Goal: Transaction & Acquisition: Obtain resource

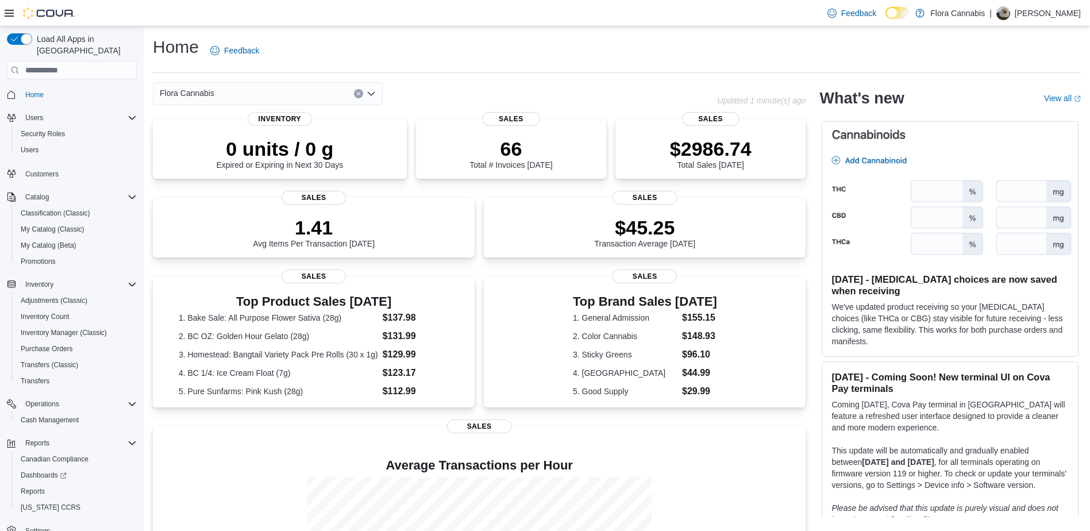
click at [323, 26] on div "Feedback Dark Mode Flora Cannabis | [PERSON_NAME]" at bounding box center [545, 13] width 1090 height 26
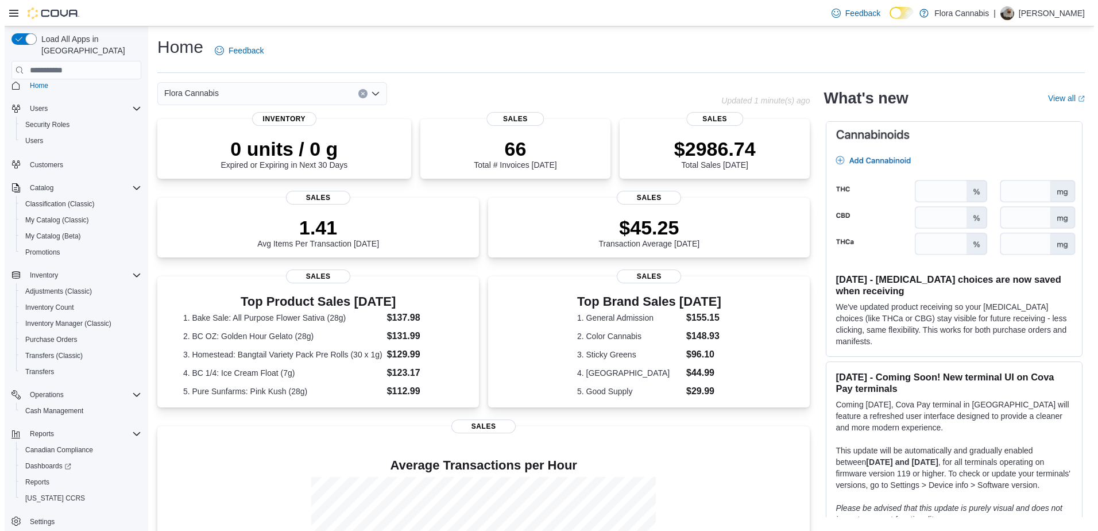
scroll to position [14, 0]
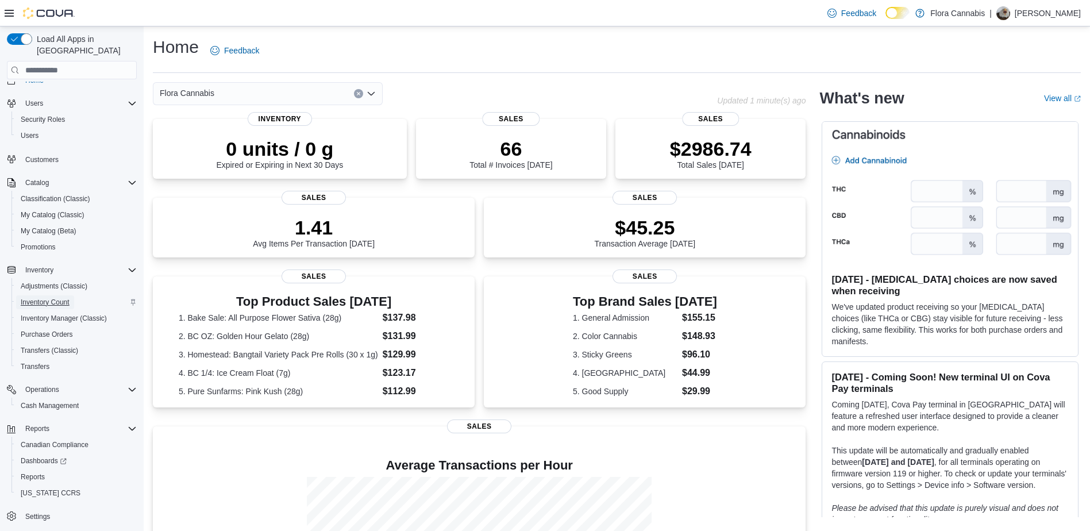
click at [53, 298] on span "Inventory Count" at bounding box center [45, 302] width 49 height 9
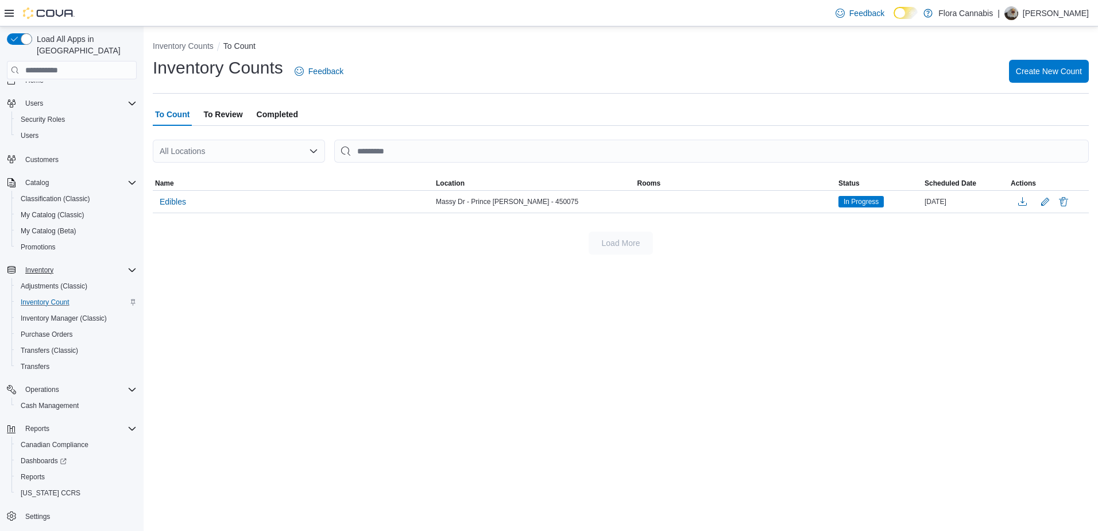
click at [129, 268] on icon "Complex example" at bounding box center [132, 269] width 7 height 3
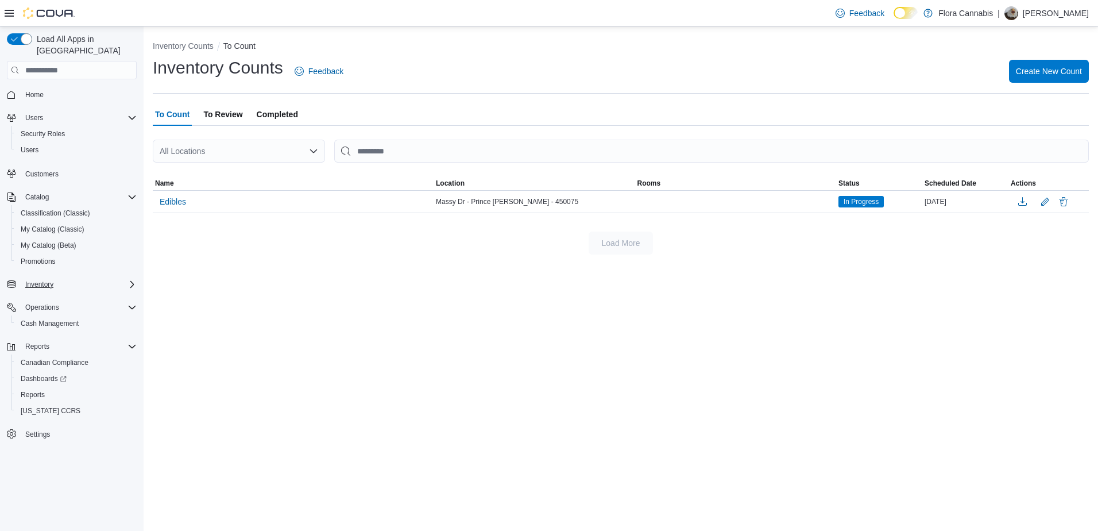
click at [130, 280] on icon "Complex example" at bounding box center [132, 284] width 9 height 9
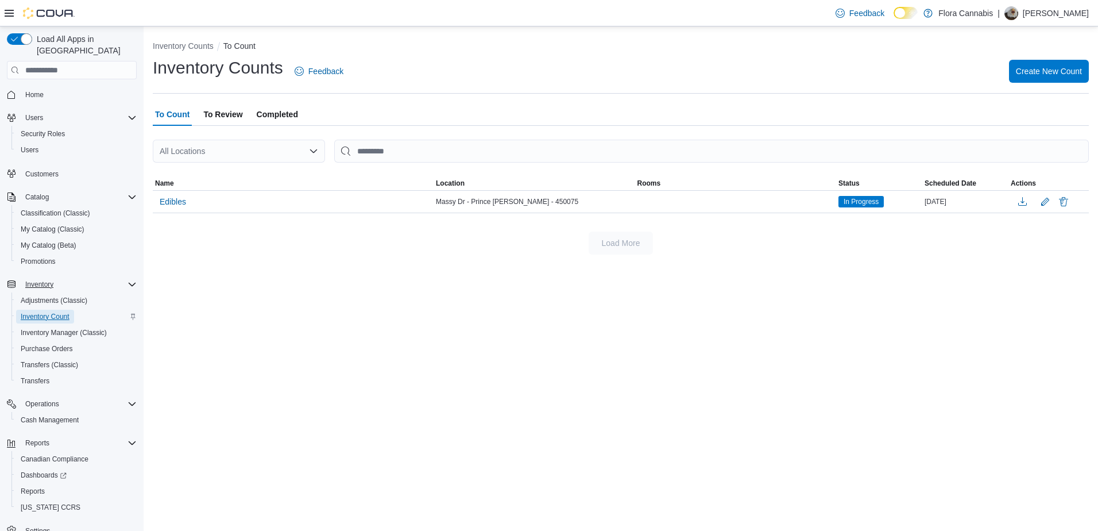
click at [58, 312] on span "Inventory Count" at bounding box center [45, 316] width 49 height 9
click at [218, 117] on span "To Review" at bounding box center [222, 114] width 39 height 23
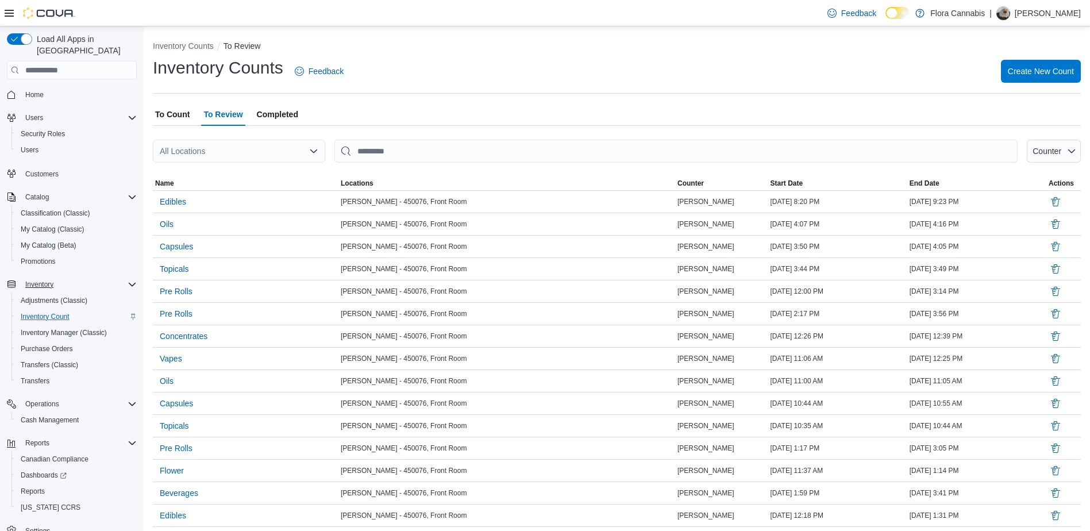
click at [172, 118] on span "To Count" at bounding box center [172, 114] width 34 height 23
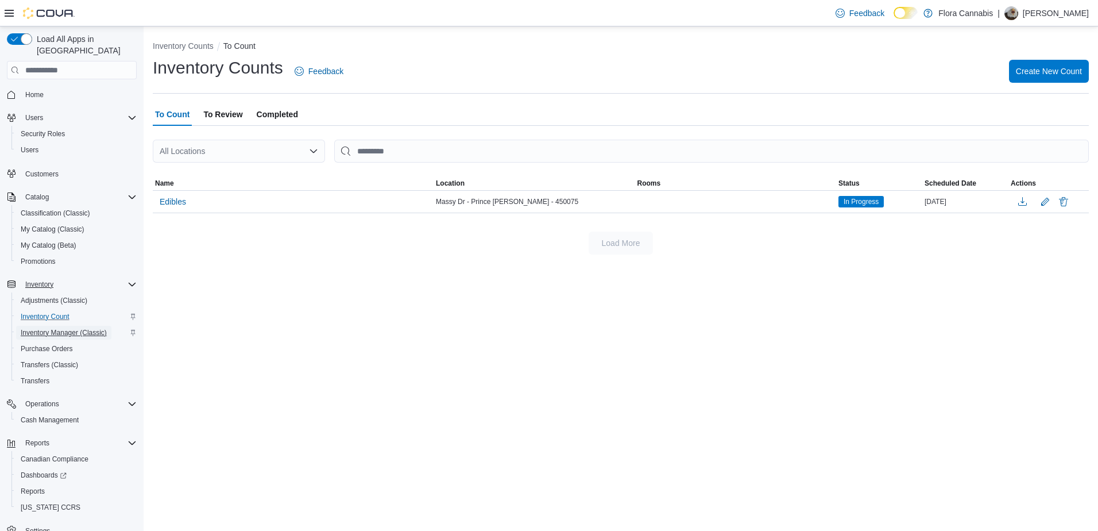
click at [95, 328] on span "Inventory Manager (Classic)" at bounding box center [64, 332] width 86 height 9
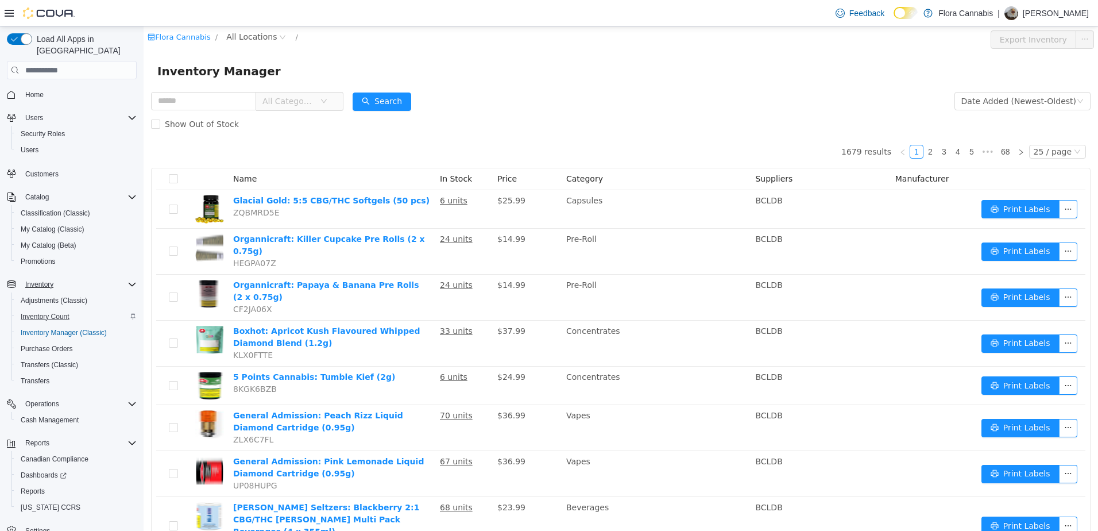
click at [45, 312] on span "Inventory Count" at bounding box center [45, 316] width 49 height 9
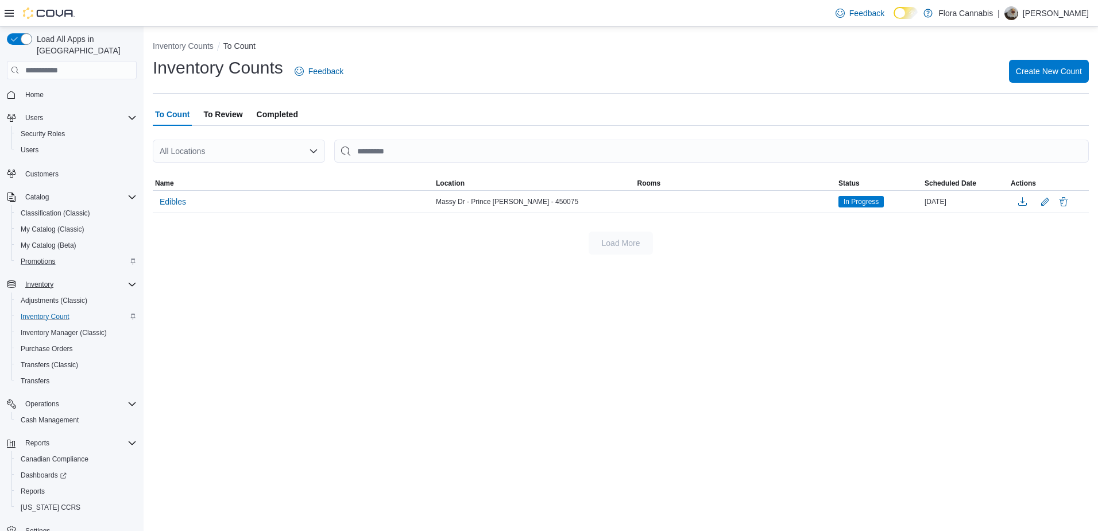
scroll to position [14, 0]
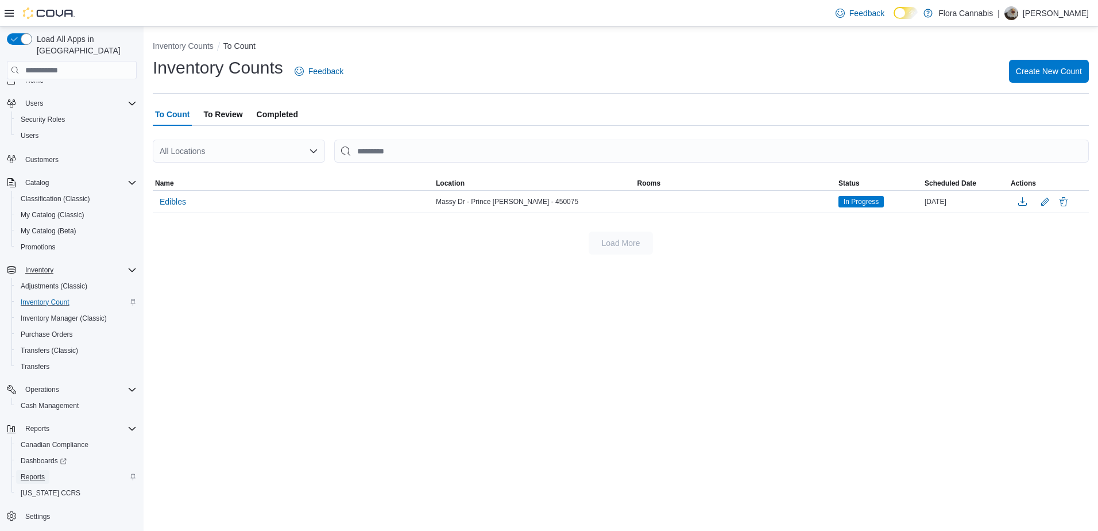
click at [40, 472] on span "Reports" at bounding box center [33, 476] width 24 height 9
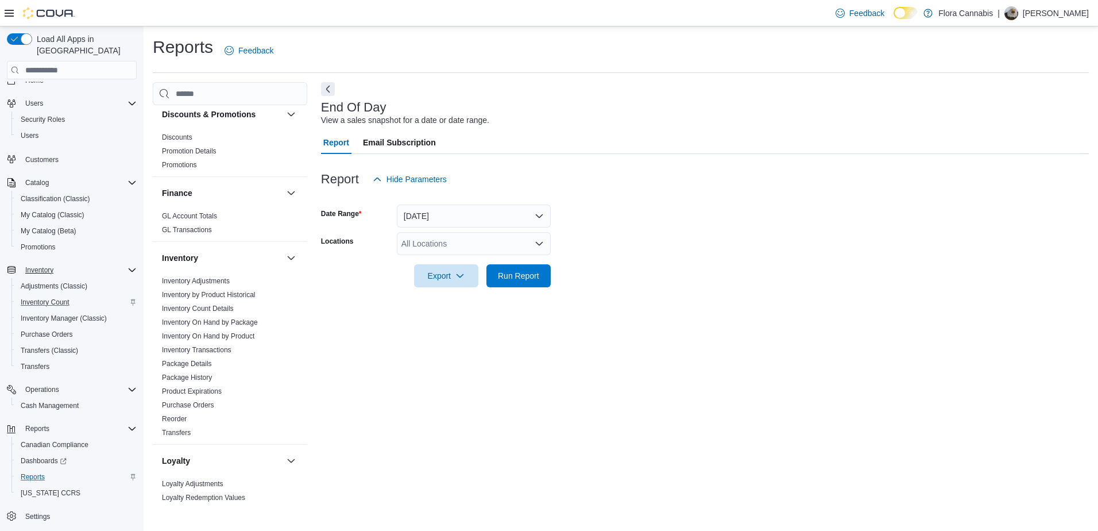
scroll to position [230, 0]
click at [226, 335] on link "Inventory On Hand by Product" at bounding box center [208, 335] width 92 height 8
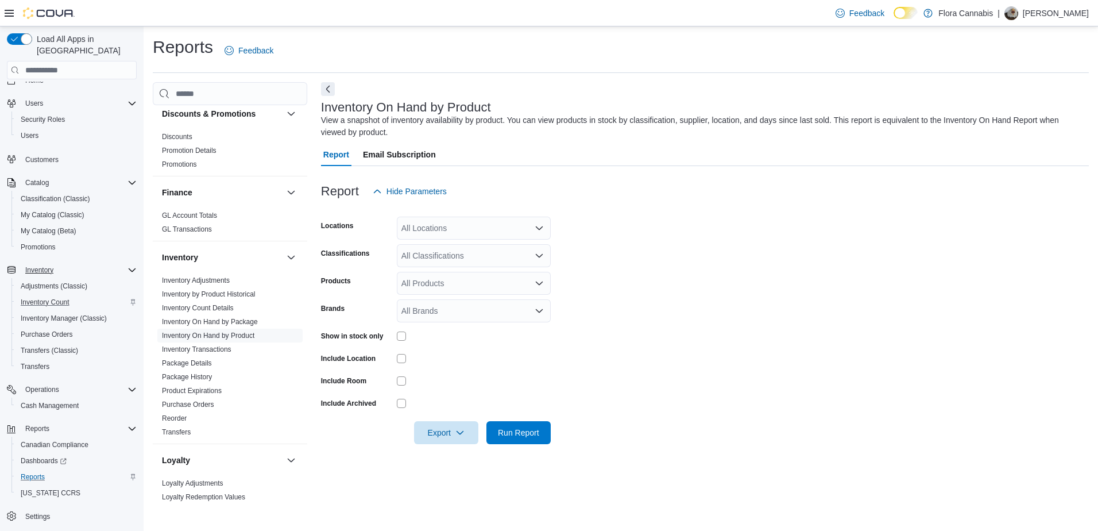
click at [536, 229] on icon "Open list of options" at bounding box center [539, 227] width 9 height 9
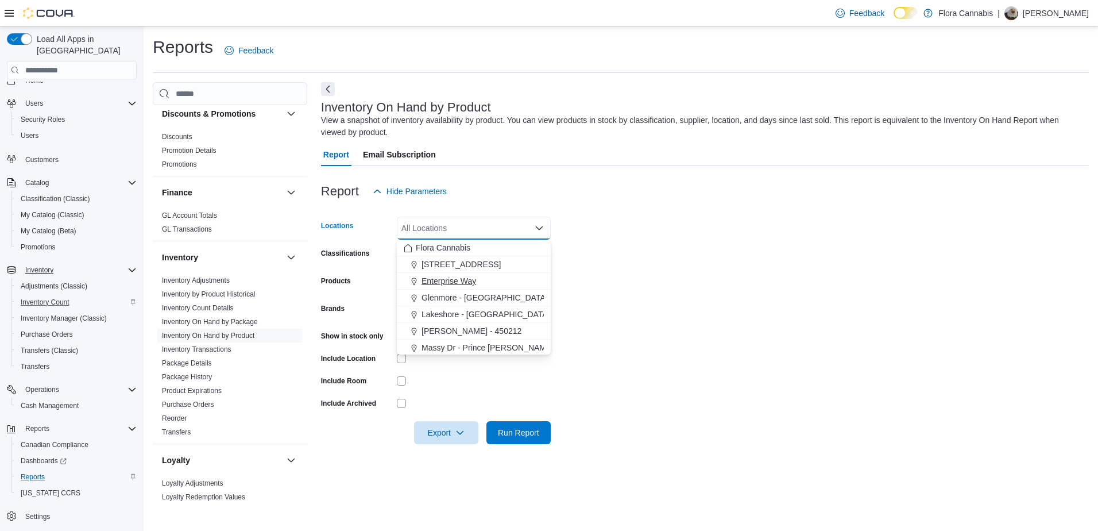
click at [467, 283] on span "Enterprise Way" at bounding box center [449, 280] width 55 height 11
click at [617, 241] on form "Locations Enterprise Way Combo box. Selected. Enterprise Way. Press Backspace t…" at bounding box center [705, 323] width 768 height 241
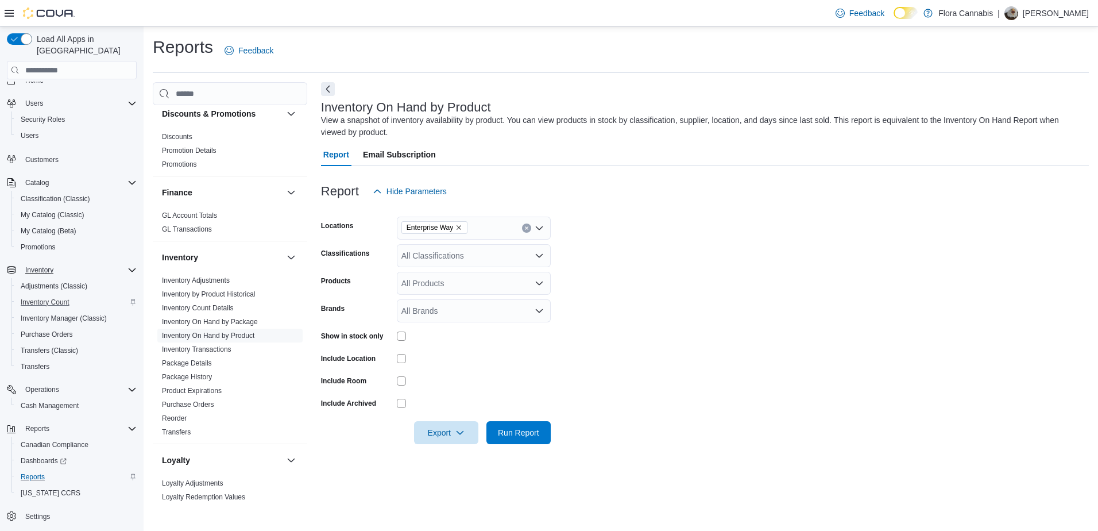
click at [519, 260] on div "All Classifications" at bounding box center [474, 255] width 154 height 23
click at [600, 257] on form "Locations Enterprise Way Classifications All Classifications Products All Produ…" at bounding box center [705, 323] width 768 height 241
click at [527, 284] on div "All Products" at bounding box center [474, 283] width 154 height 23
click at [577, 271] on form "Locations Enterprise Way Classifications All Classifications Products All Produ…" at bounding box center [705, 323] width 768 height 241
click at [538, 258] on icon "Open list of options" at bounding box center [539, 255] width 9 height 9
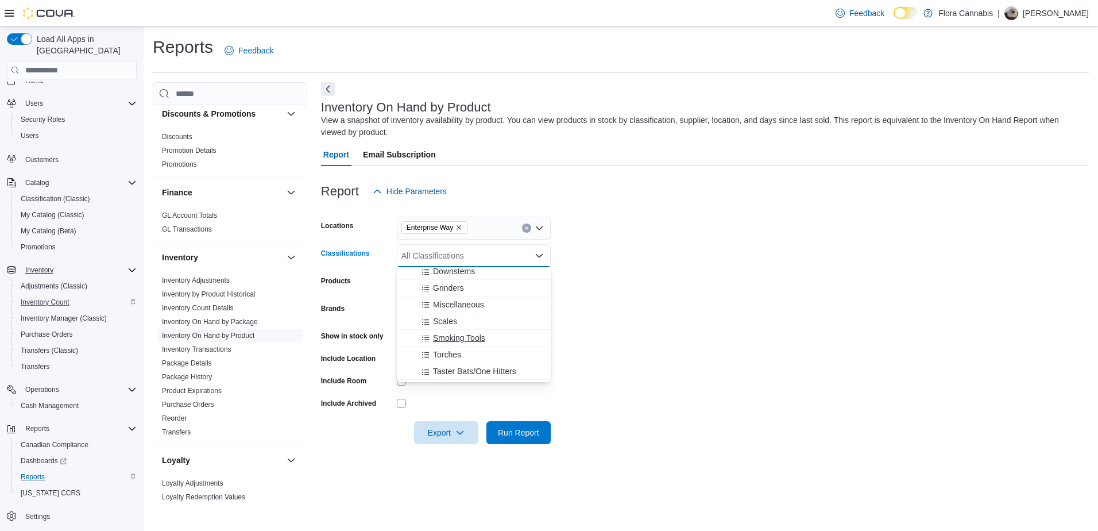
scroll to position [345, 0]
click at [593, 302] on form "Locations Enterprise Way Classifications All Classifications Combo box. Selecte…" at bounding box center [705, 323] width 768 height 241
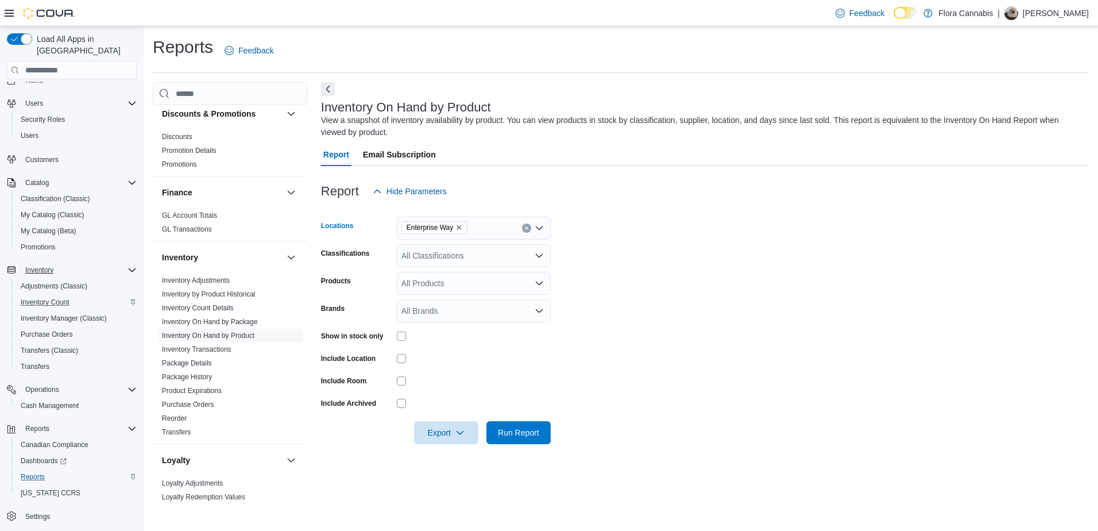
click at [528, 230] on icon "Clear input" at bounding box center [526, 228] width 5 height 5
click at [38, 472] on span "Reports" at bounding box center [33, 476] width 24 height 9
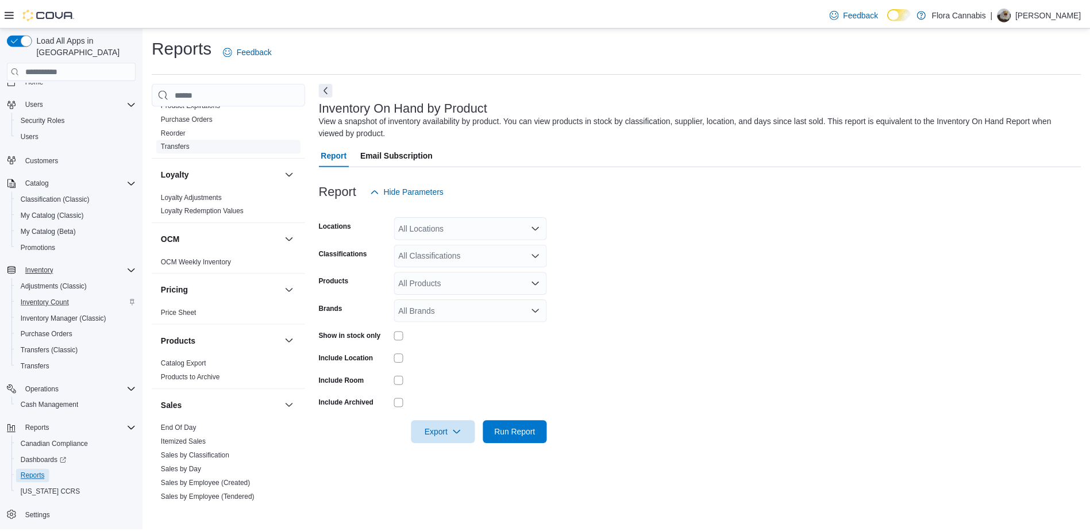
scroll to position [517, 0]
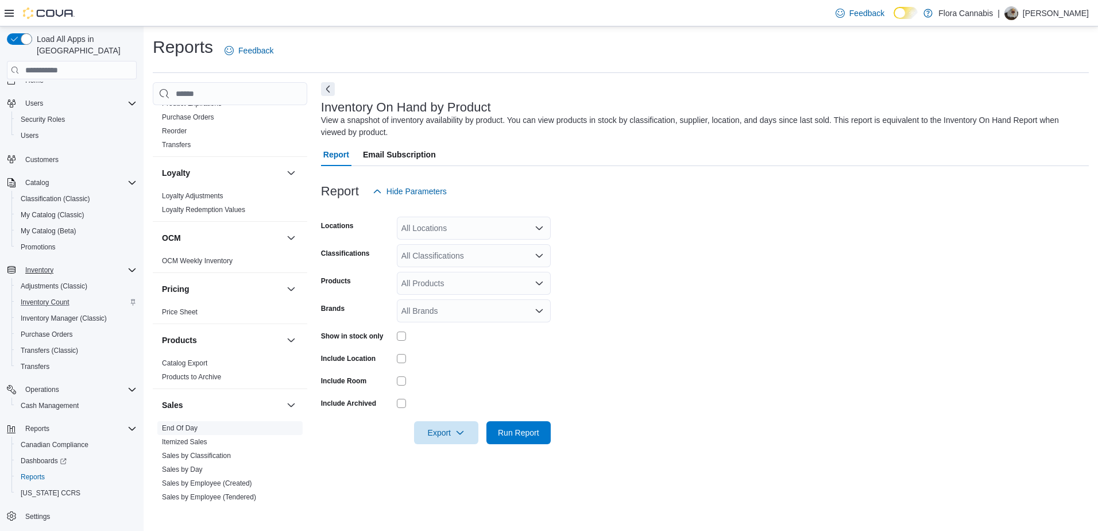
click at [202, 430] on span "End Of Day" at bounding box center [229, 428] width 145 height 14
click at [198, 428] on span "End Of Day" at bounding box center [229, 428] width 145 height 14
click at [194, 428] on link "End Of Day" at bounding box center [180, 428] width 36 height 8
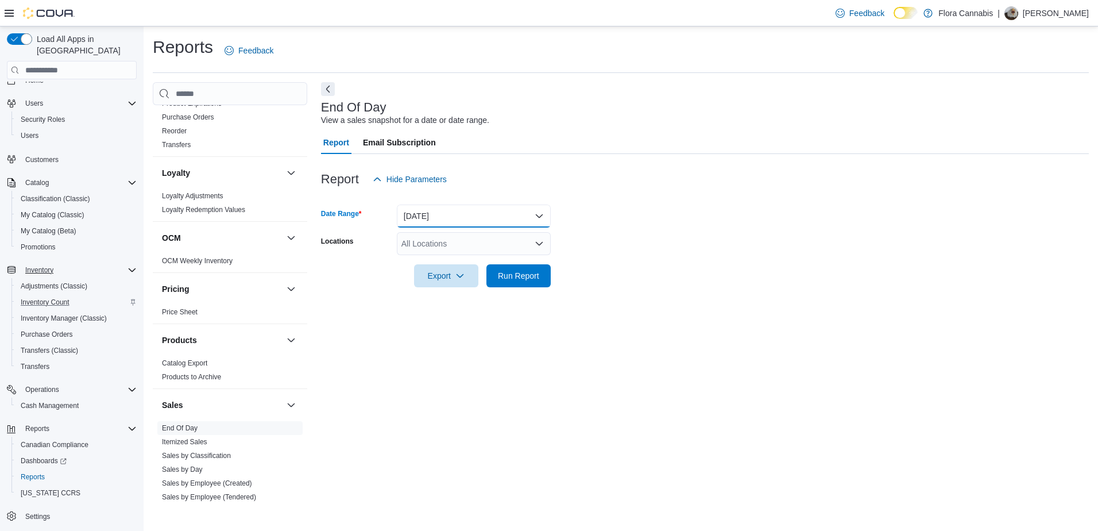
click at [495, 218] on button "[DATE]" at bounding box center [474, 215] width 154 height 23
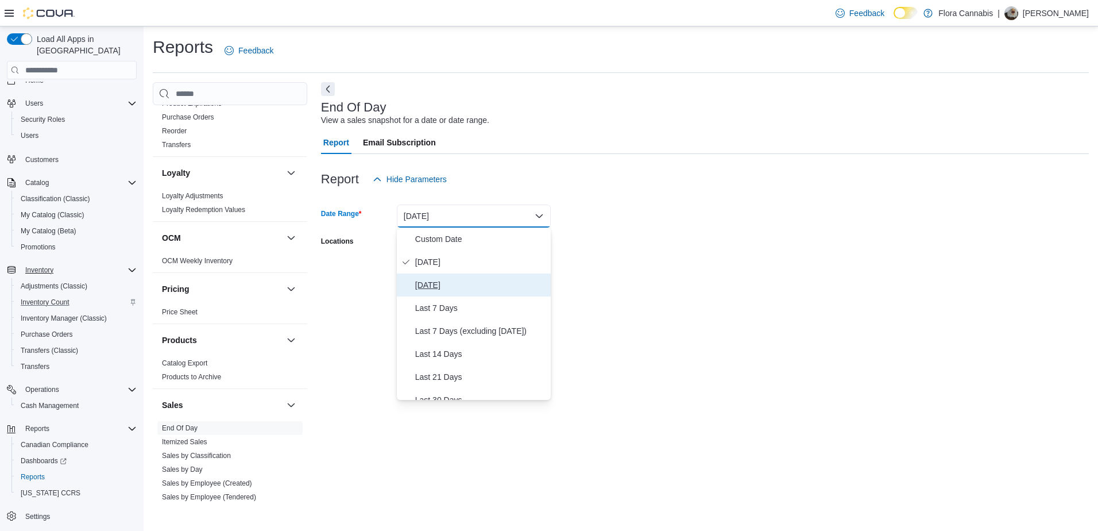
click at [442, 281] on span "[DATE]" at bounding box center [480, 285] width 131 height 14
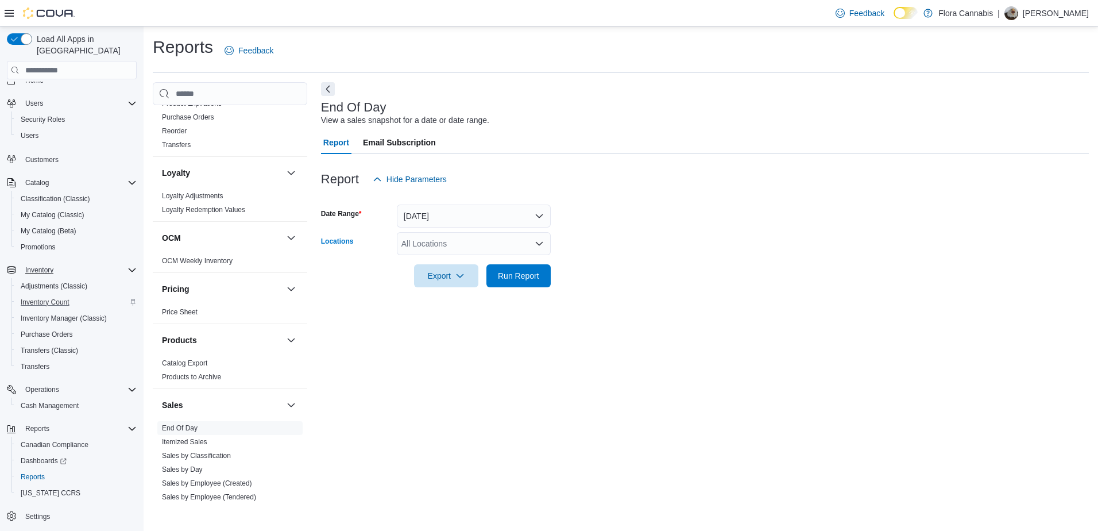
drag, startPoint x: 445, startPoint y: 254, endPoint x: 450, endPoint y: 250, distance: 6.9
click at [446, 254] on div "All Locations" at bounding box center [474, 243] width 154 height 23
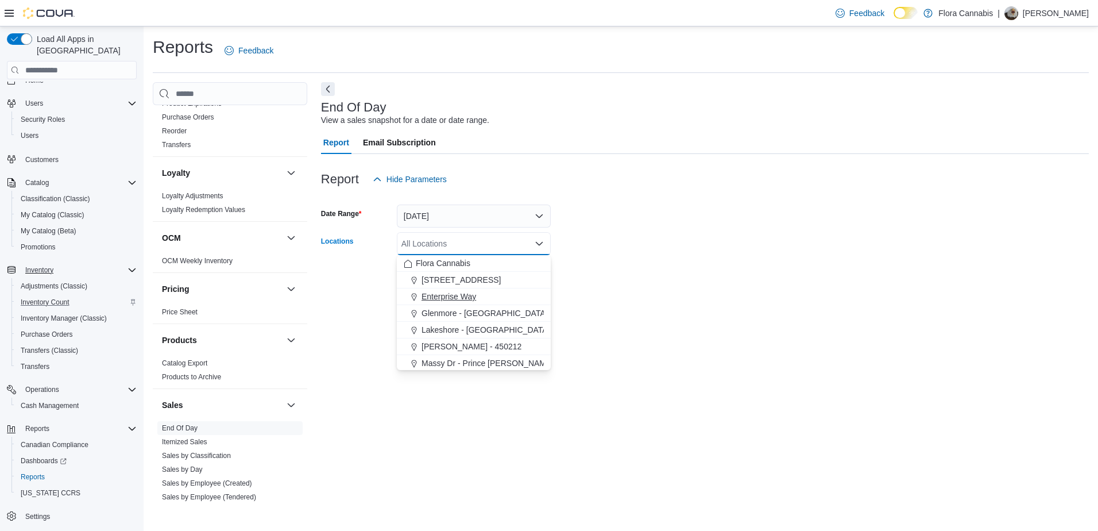
click at [447, 288] on button "Enterprise Way" at bounding box center [474, 296] width 154 height 17
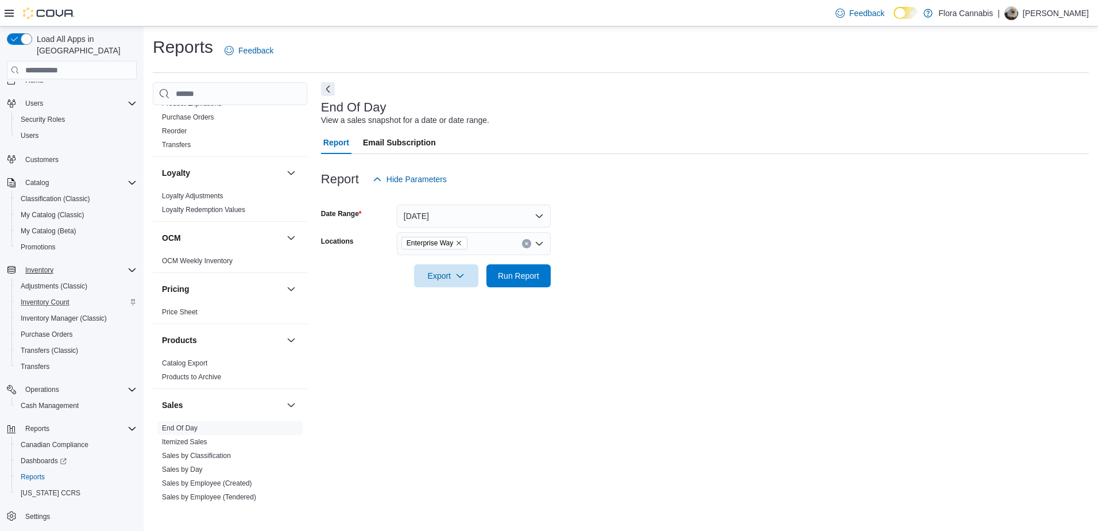
click at [583, 267] on form "Date Range [DATE] Locations Enterprise Way Export Run Report" at bounding box center [705, 239] width 768 height 96
click at [542, 271] on span "Run Report" at bounding box center [518, 275] width 51 height 23
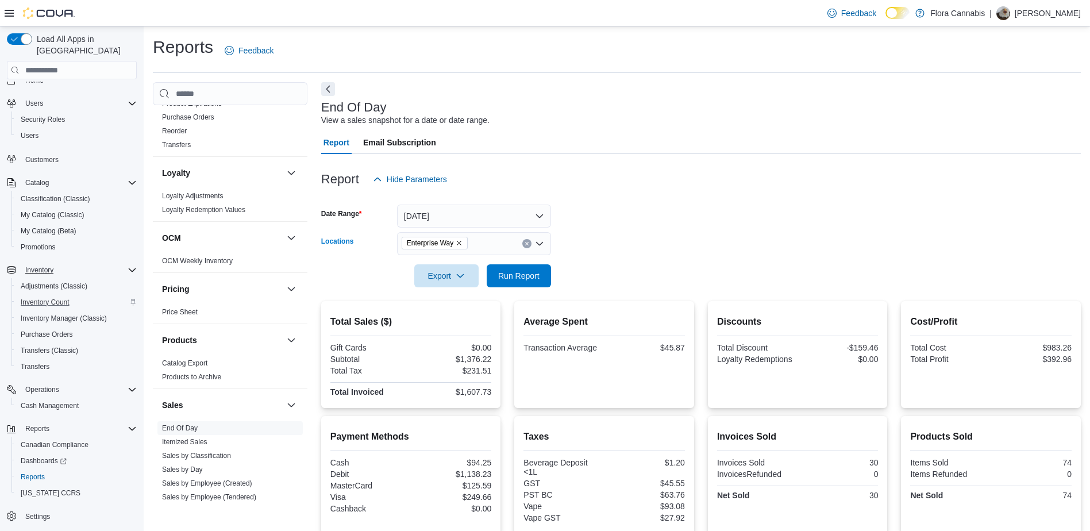
click at [527, 243] on icon "Clear input" at bounding box center [526, 243] width 3 height 3
click at [599, 244] on form "Date Range [DATE] Locations All Locations Export Run Report" at bounding box center [700, 239] width 759 height 96
click at [444, 217] on button "[DATE]" at bounding box center [474, 215] width 154 height 23
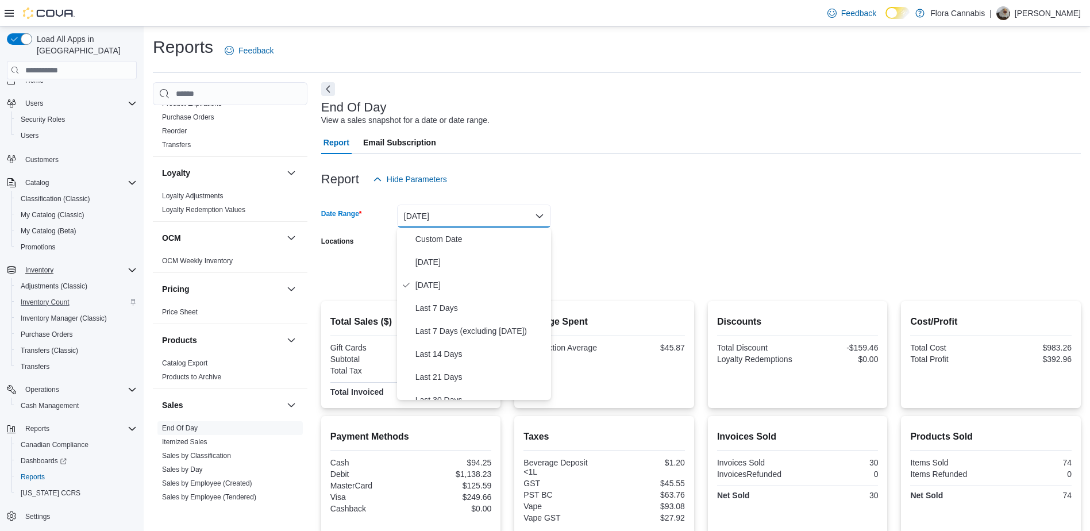
click at [615, 214] on form "Date Range [DATE] Locations All Locations Export Run Report" at bounding box center [700, 239] width 759 height 96
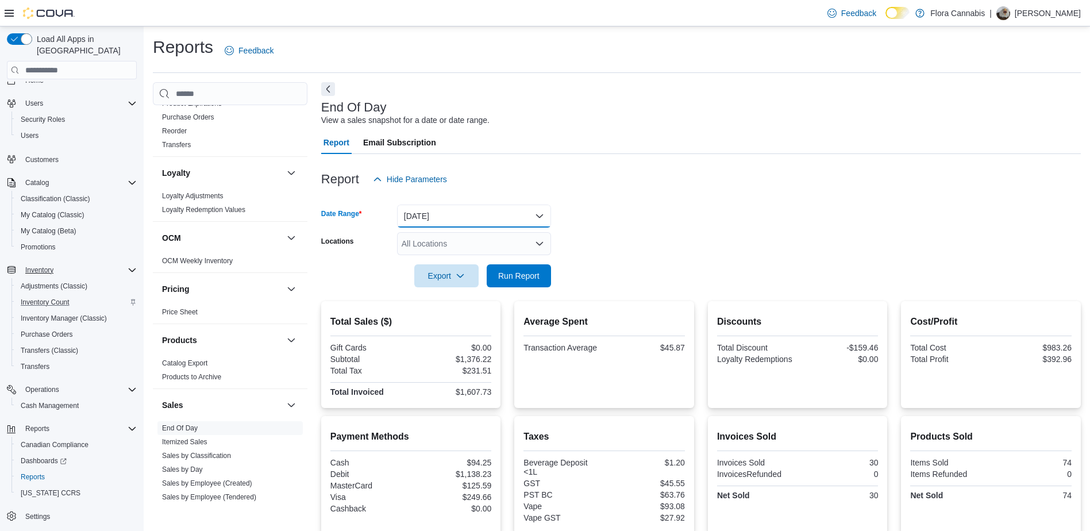
click at [523, 223] on button "[DATE]" at bounding box center [474, 215] width 154 height 23
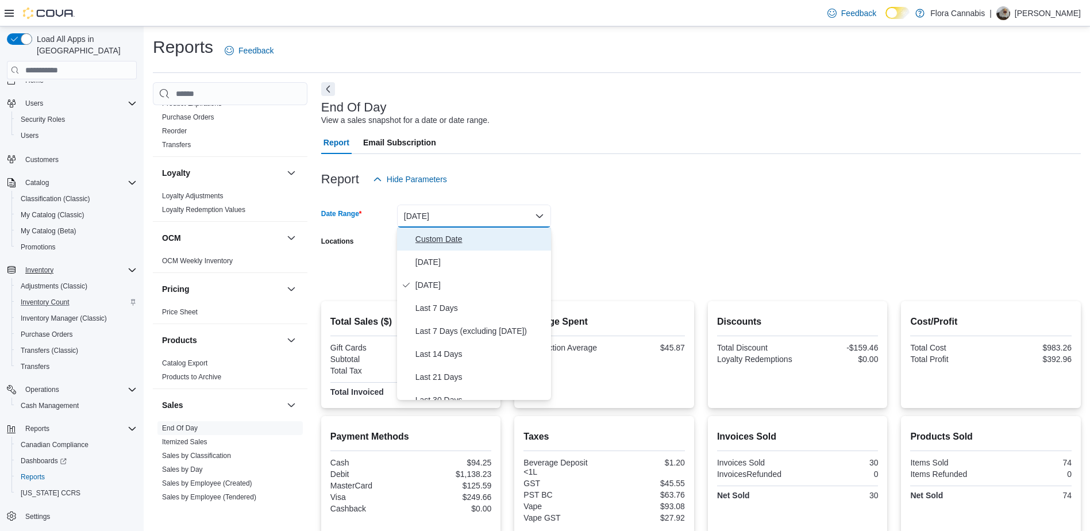
click at [459, 240] on span "Custom Date" at bounding box center [480, 239] width 131 height 14
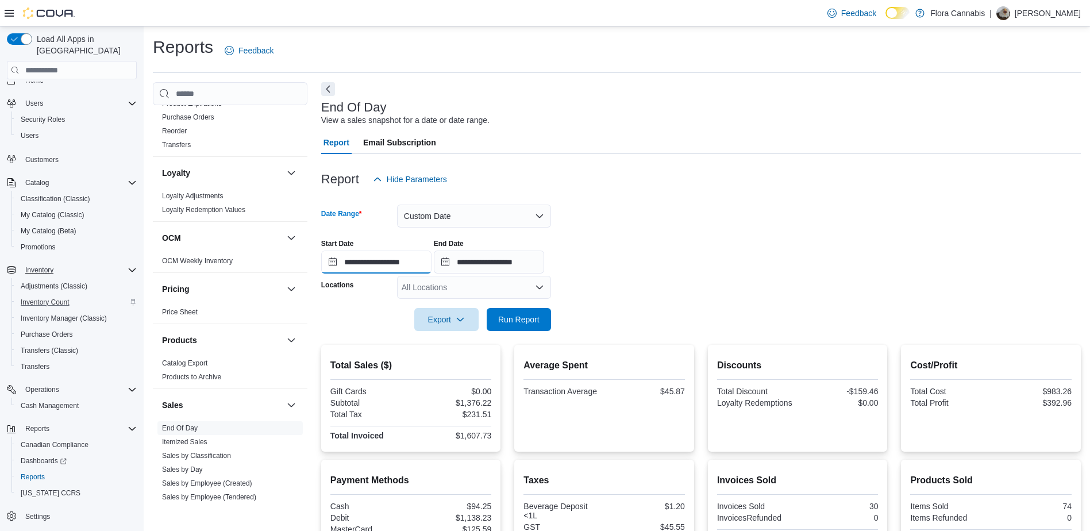
click at [381, 267] on input "**********" at bounding box center [376, 261] width 110 height 23
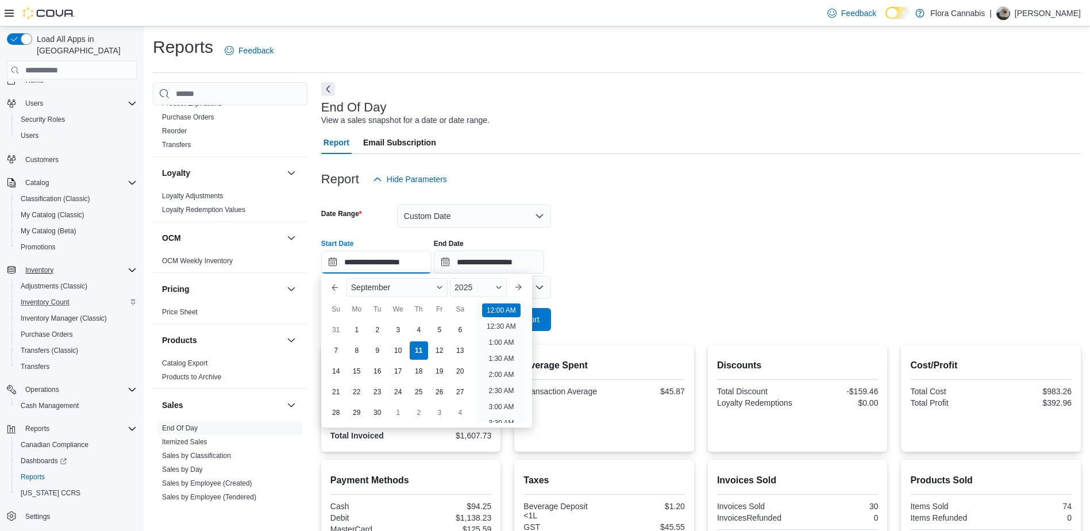
scroll to position [36, 0]
click at [379, 353] on div "9" at bounding box center [377, 351] width 20 height 20
type input "**********"
click at [485, 256] on input "**********" at bounding box center [489, 261] width 110 height 23
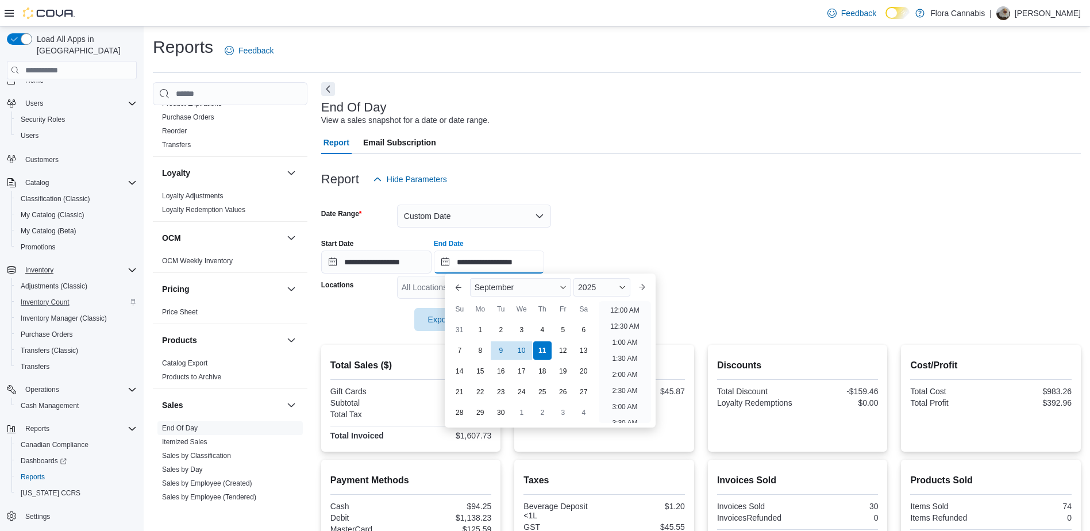
scroll to position [652, 0]
click at [502, 349] on div "9" at bounding box center [501, 351] width 20 height 20
type input "**********"
click at [618, 238] on div "**********" at bounding box center [700, 252] width 759 height 44
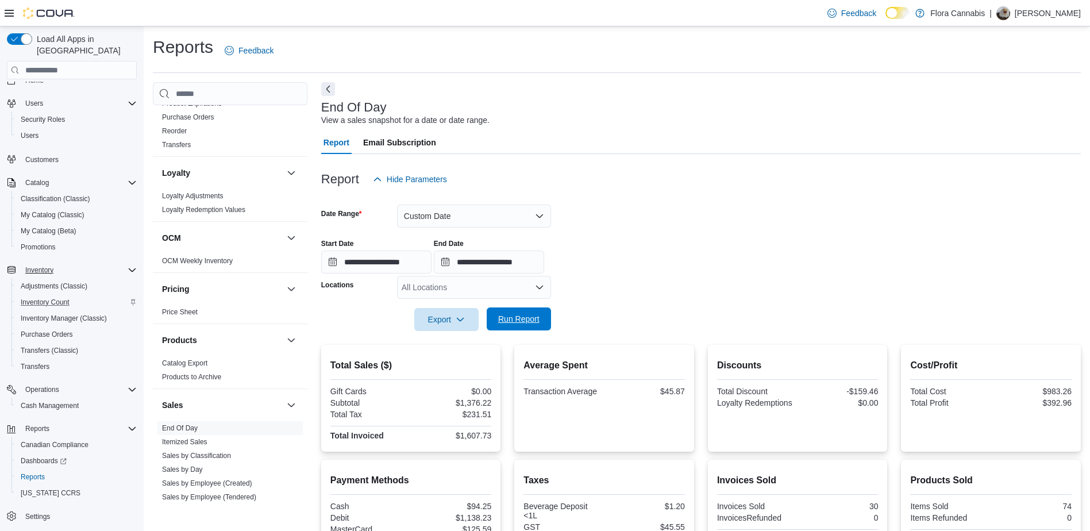
click at [535, 320] on span "Run Report" at bounding box center [518, 318] width 41 height 11
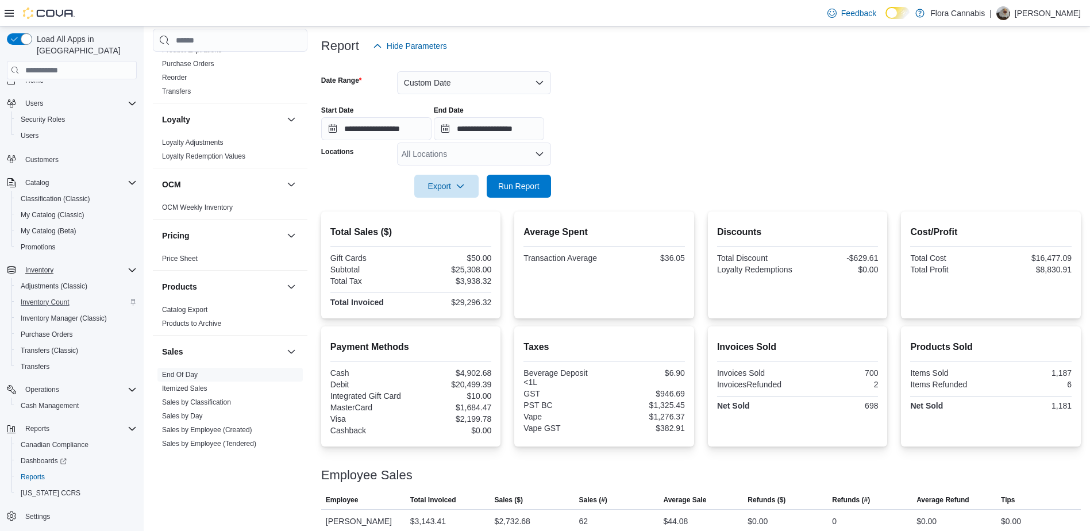
scroll to position [115, 0]
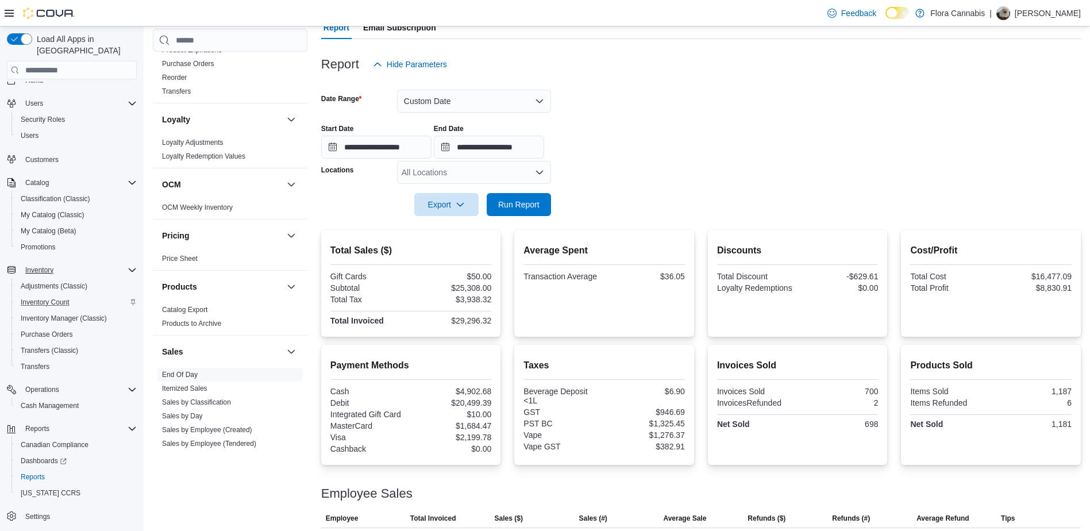
click at [525, 173] on div "All Locations" at bounding box center [474, 172] width 154 height 23
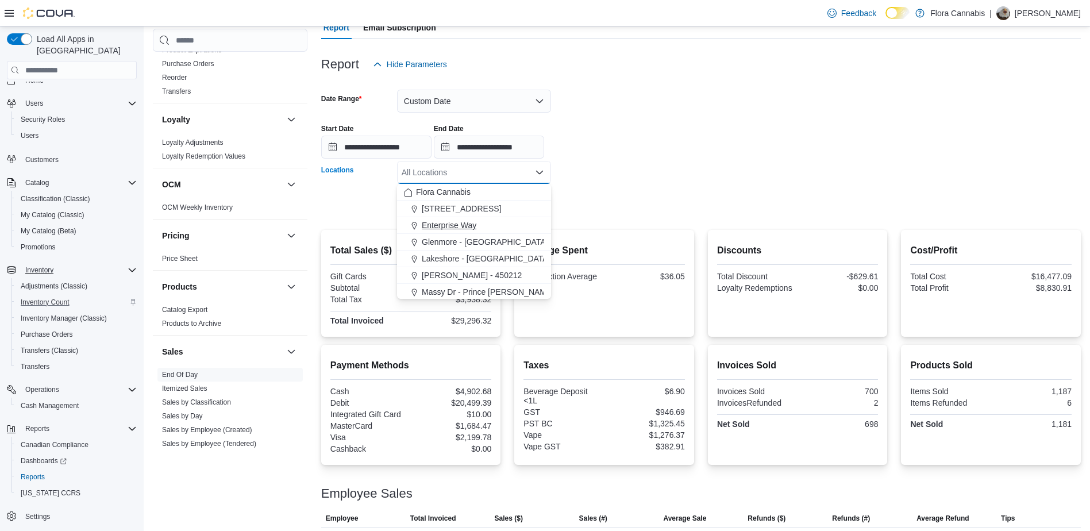
click at [465, 225] on span "Enterprise Way" at bounding box center [449, 224] width 55 height 11
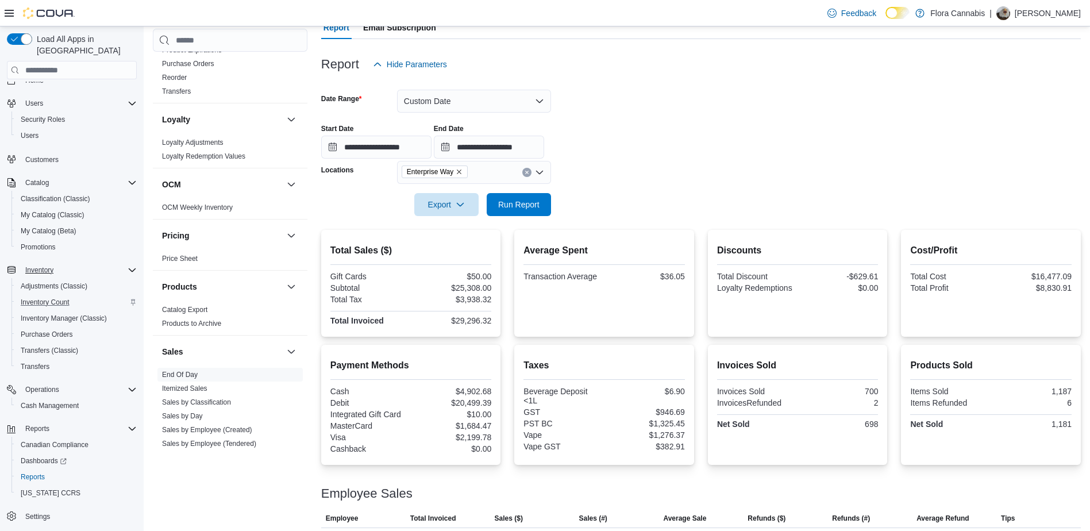
drag, startPoint x: 586, startPoint y: 186, endPoint x: 579, endPoint y: 191, distance: 9.1
click at [587, 186] on div at bounding box center [700, 188] width 759 height 9
click at [518, 197] on span "Run Report" at bounding box center [518, 203] width 51 height 23
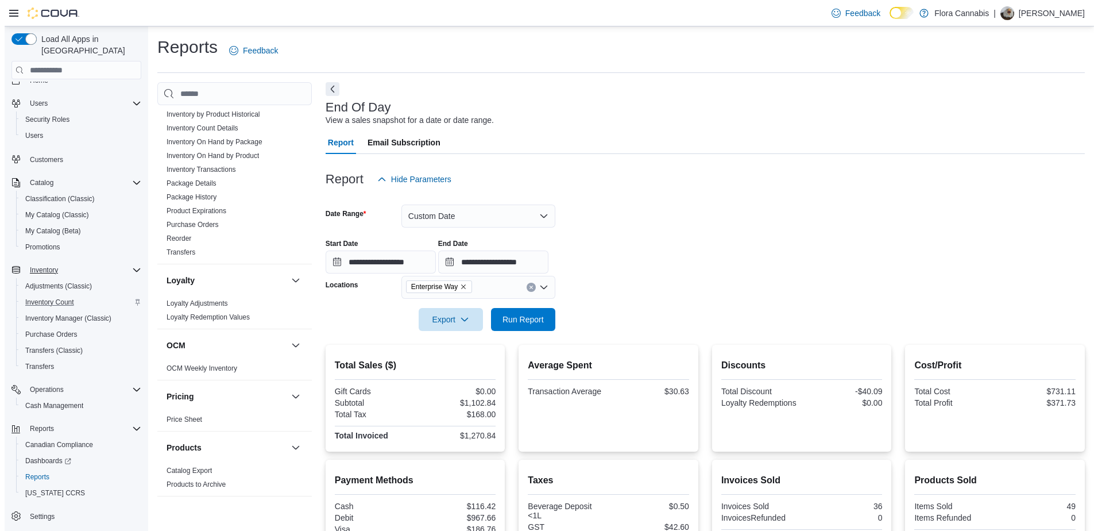
scroll to position [345, 0]
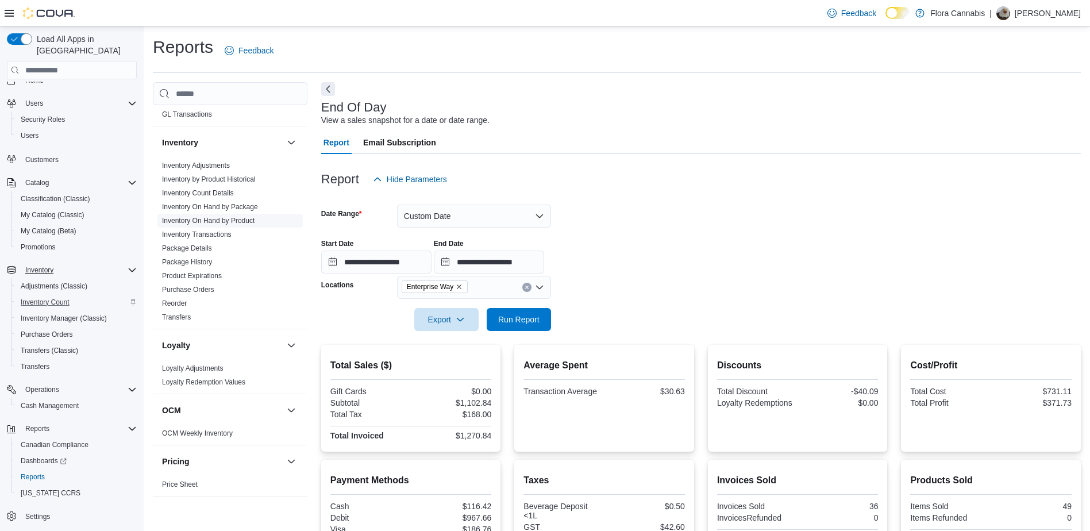
click at [205, 219] on link "Inventory On Hand by Product" at bounding box center [208, 221] width 92 height 8
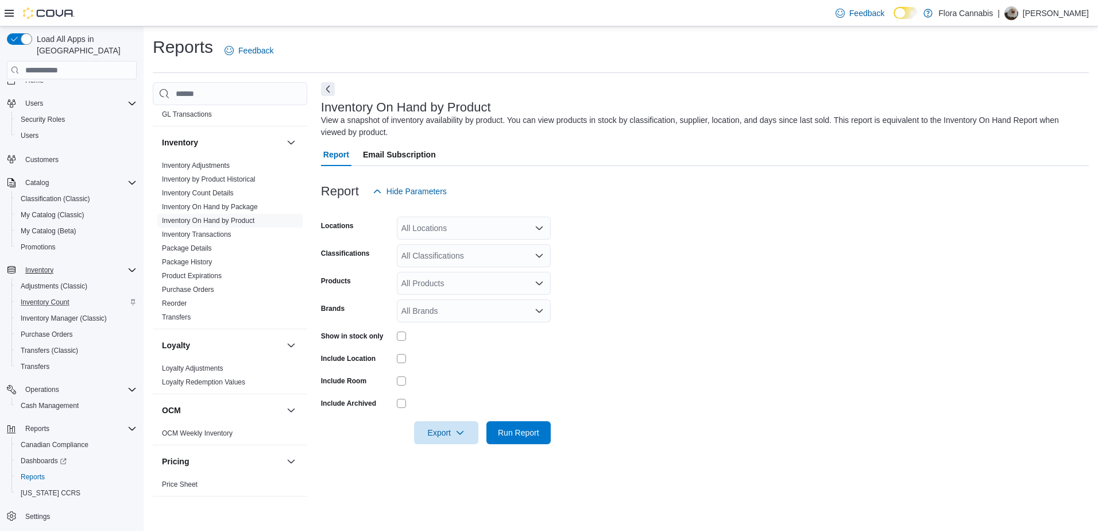
click at [450, 231] on div "All Locations" at bounding box center [474, 228] width 154 height 23
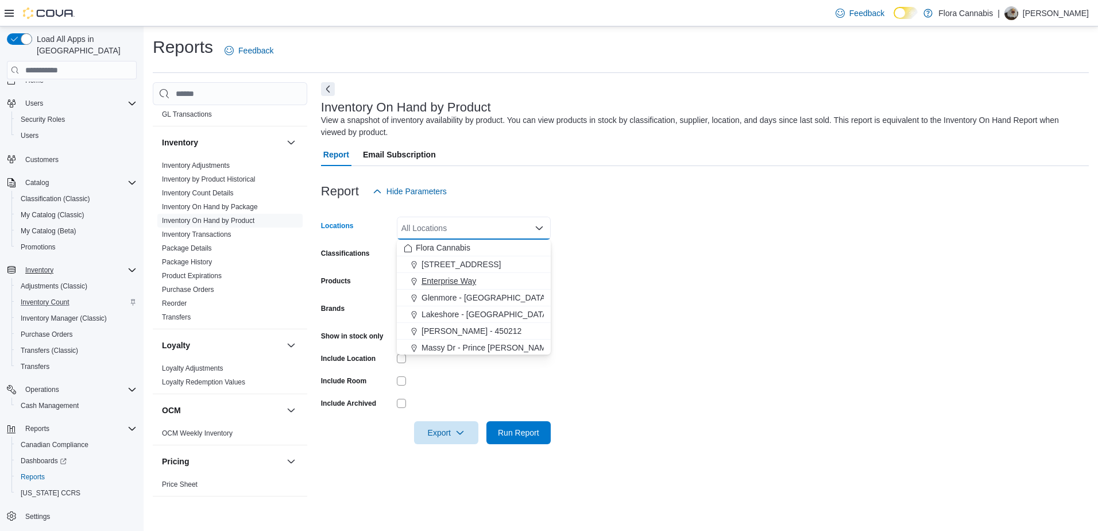
click at [439, 276] on span "Enterprise Way" at bounding box center [449, 280] width 55 height 11
click at [596, 253] on form "Locations Enterprise Way Combo box. Selected. Enterprise Way. Press Backspace t…" at bounding box center [705, 323] width 768 height 241
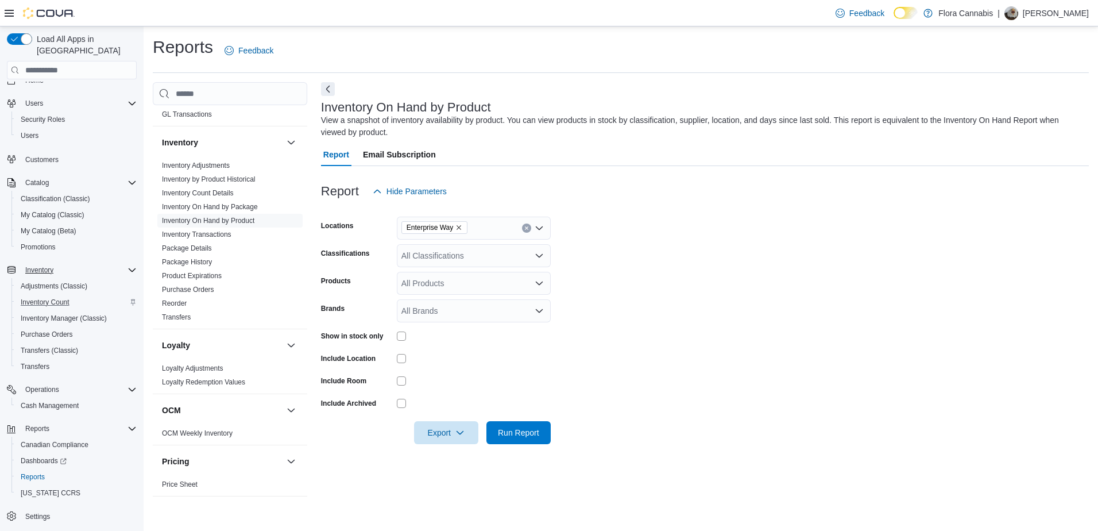
click at [540, 255] on icon "Open list of options" at bounding box center [539, 255] width 9 height 9
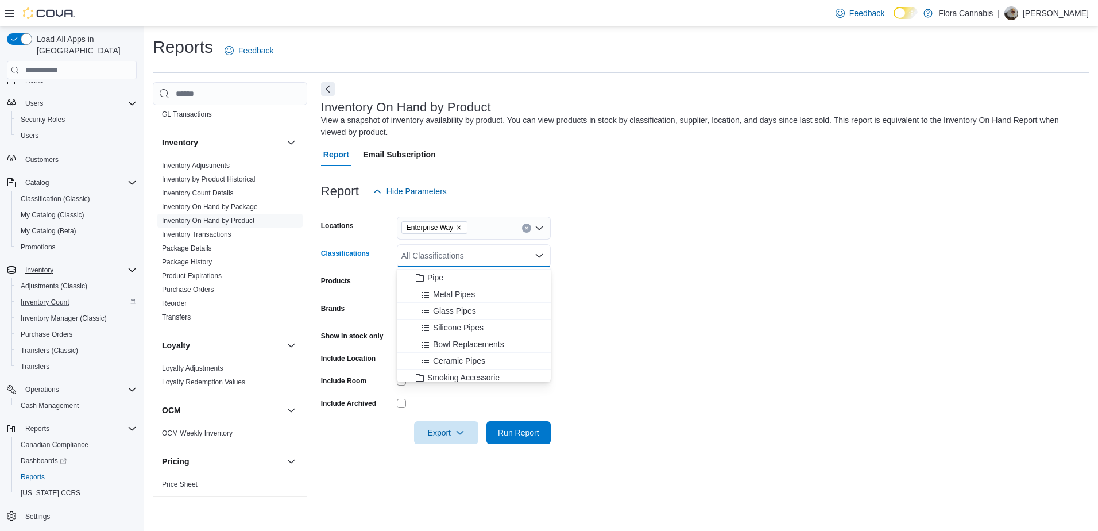
scroll to position [115, 0]
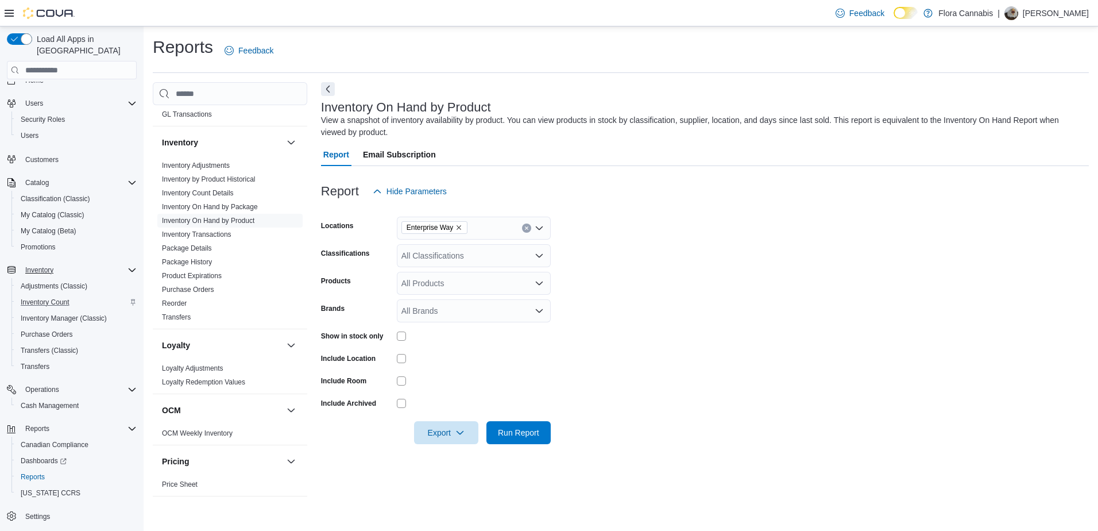
click at [590, 302] on form "Locations Enterprise Way Classifications All Classifications Products All Produ…" at bounding box center [705, 323] width 768 height 241
click at [988, 167] on div at bounding box center [705, 173] width 768 height 14
click at [1003, 166] on div "Report Email Subscription" at bounding box center [705, 154] width 768 height 23
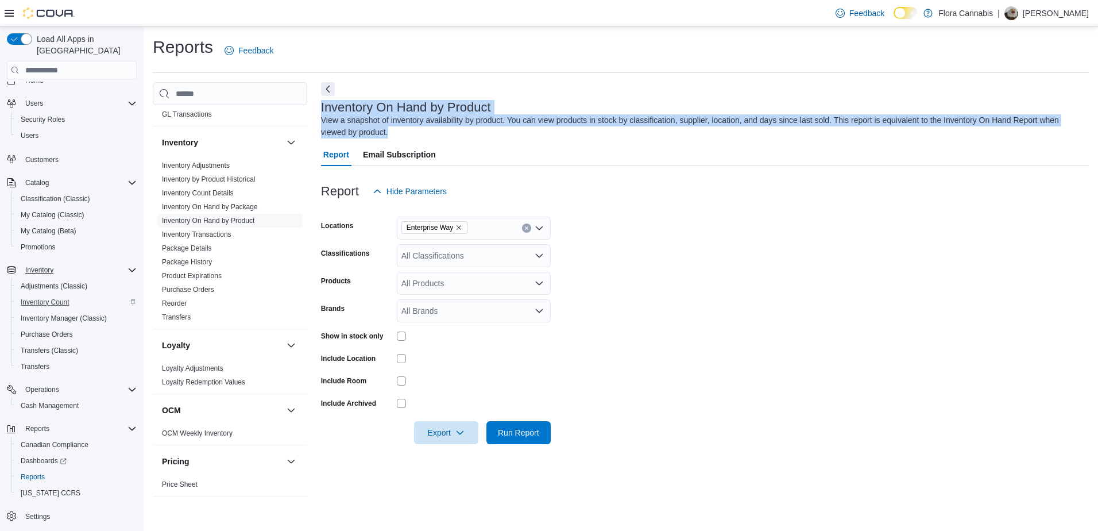
drag, startPoint x: 396, startPoint y: 133, endPoint x: 319, endPoint y: 104, distance: 81.6
click at [319, 104] on div "Cash Management Cash Management Cash Out Details Compliance OCS Transaction Sub…" at bounding box center [621, 292] width 936 height 421
drag, startPoint x: 319, startPoint y: 104, endPoint x: 439, endPoint y: 137, distance: 123.9
click at [439, 137] on div "View a snapshot of inventory availability by product. You can view products in …" at bounding box center [702, 126] width 762 height 24
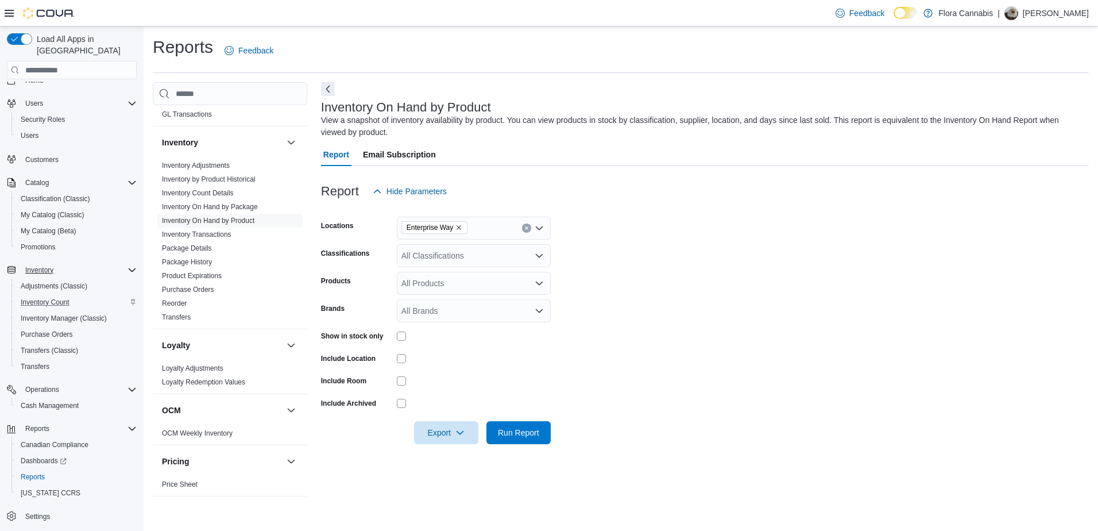
click at [926, 165] on div "Report Email Subscription" at bounding box center [705, 154] width 768 height 23
click at [531, 262] on div "All Classifications" at bounding box center [474, 255] width 154 height 23
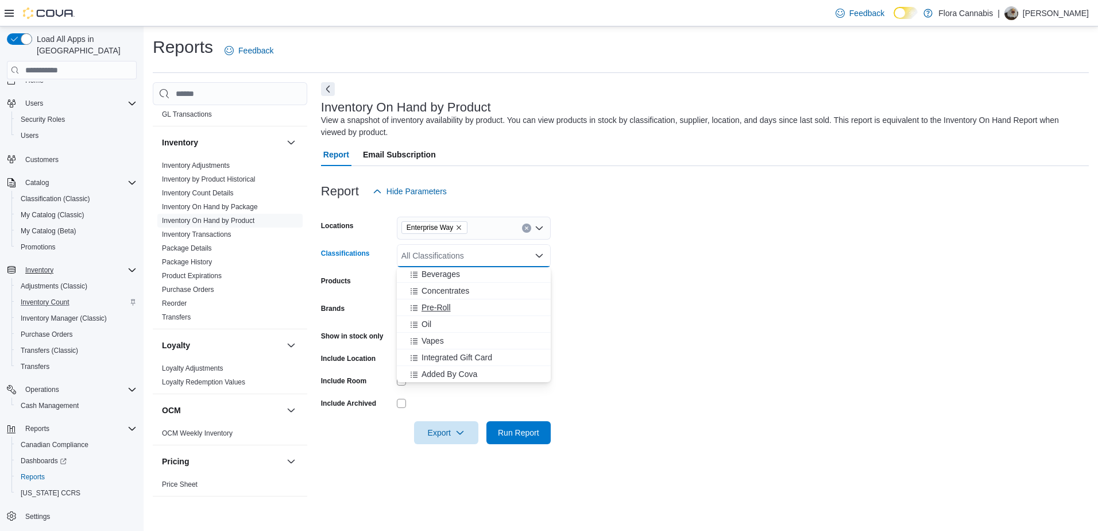
click at [446, 306] on span "Pre-Roll" at bounding box center [436, 307] width 29 height 11
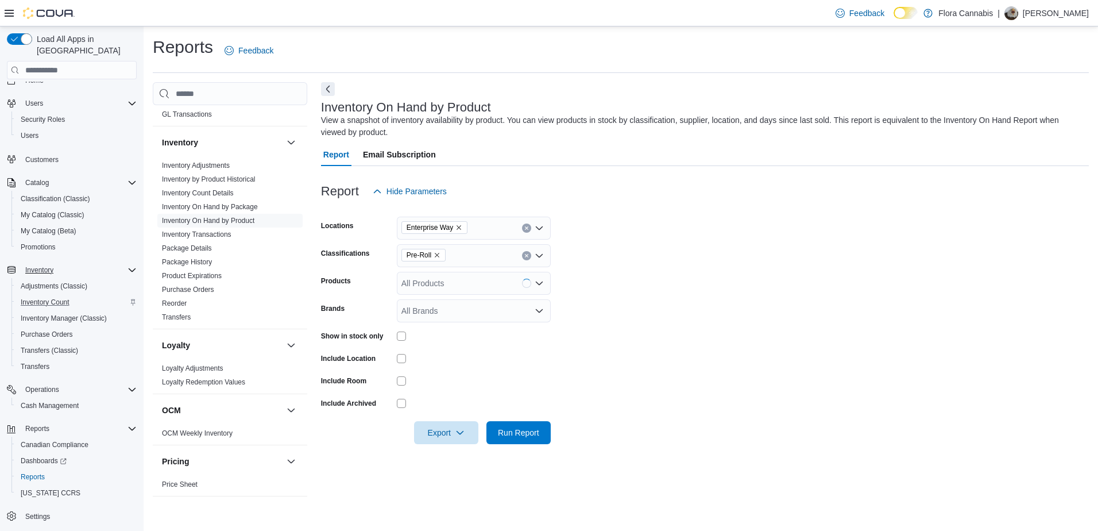
click at [609, 289] on form "Locations Enterprise Way Classifications Pre-Roll Products All Products Brands …" at bounding box center [705, 323] width 768 height 241
click at [465, 430] on span "Export" at bounding box center [446, 431] width 51 height 23
click at [457, 456] on span "Export to Excel" at bounding box center [448, 455] width 52 height 9
